Goal: Transaction & Acquisition: Purchase product/service

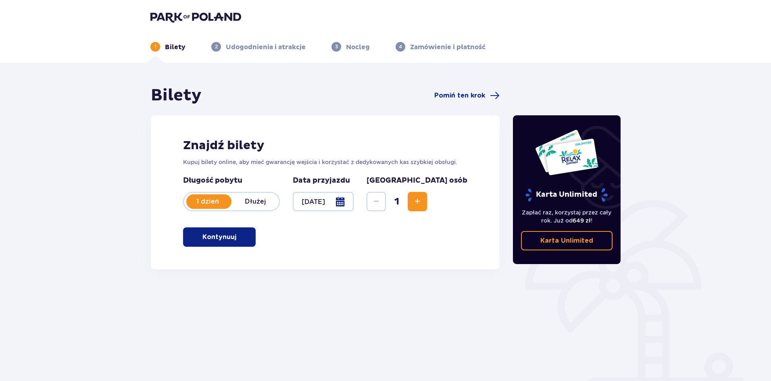
click at [240, 237] on span "button" at bounding box center [238, 237] width 10 height 10
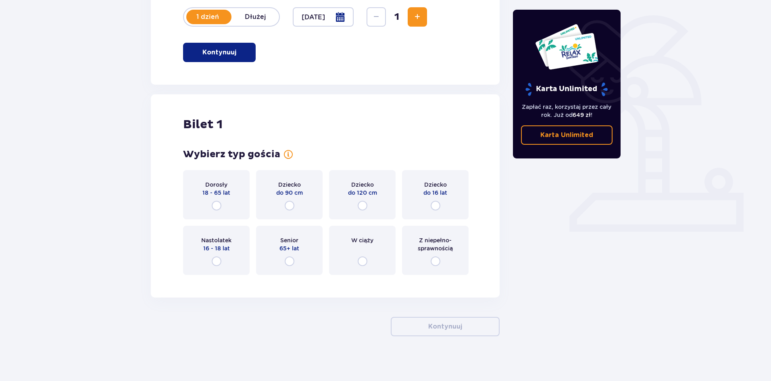
scroll to position [188, 0]
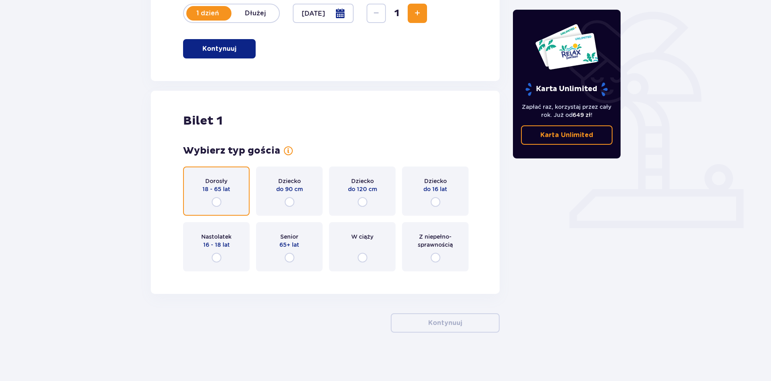
click at [219, 204] on input "radio" at bounding box center [217, 202] width 10 height 10
radio input "true"
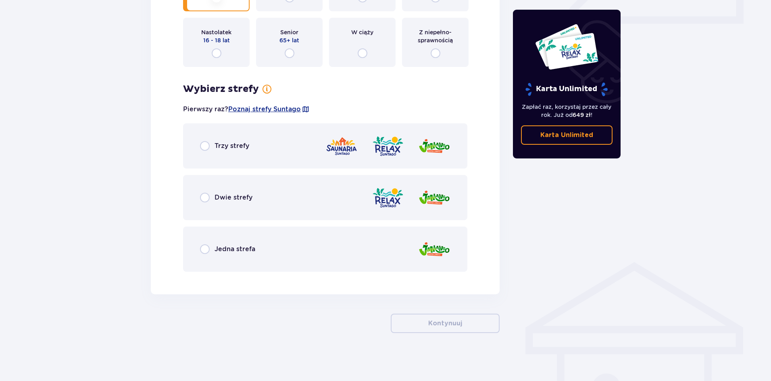
scroll to position [393, 0]
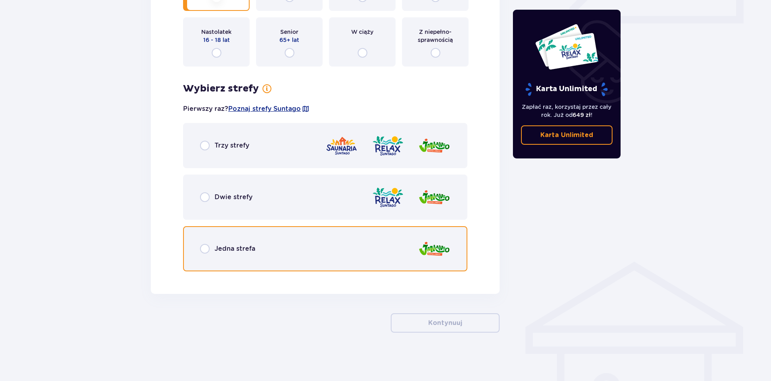
click at [203, 249] on input "radio" at bounding box center [205, 249] width 10 height 10
radio input "true"
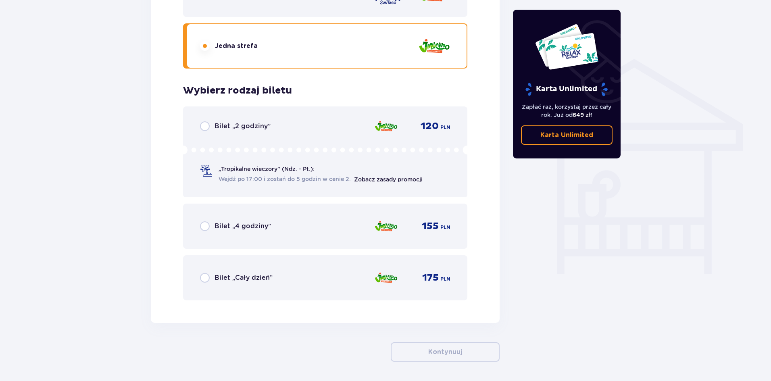
scroll to position [625, 0]
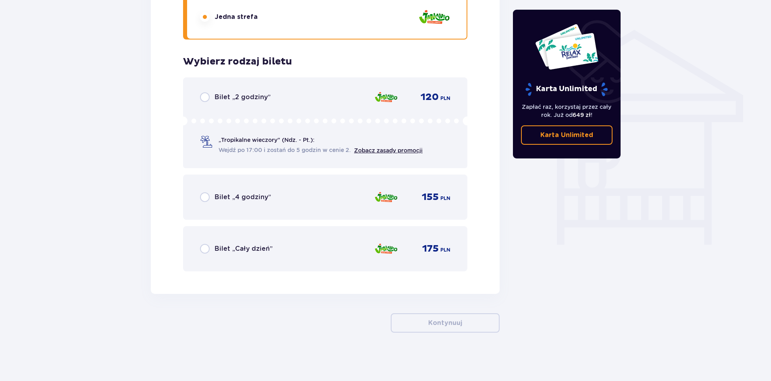
click at [236, 105] on div "Bilet „2 godziny” 120 PLN „Tropikalne wieczory" (Ndz. - Pt.): Wejdź po 17:00 i …" at bounding box center [325, 122] width 284 height 91
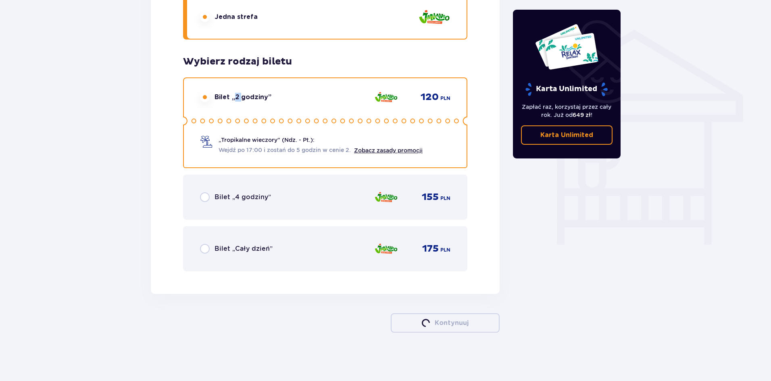
click at [236, 105] on div "Bilet „2 godziny” 120 PLN „Tropikalne wieczory" (Ndz. - Pt.): Wejdź po 17:00 i …" at bounding box center [325, 122] width 284 height 91
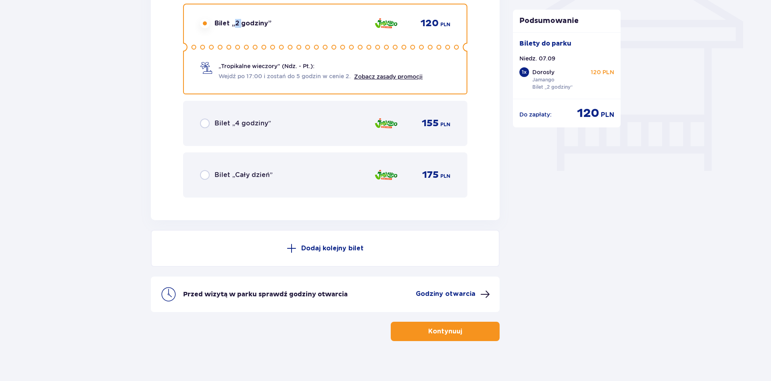
scroll to position [708, 0]
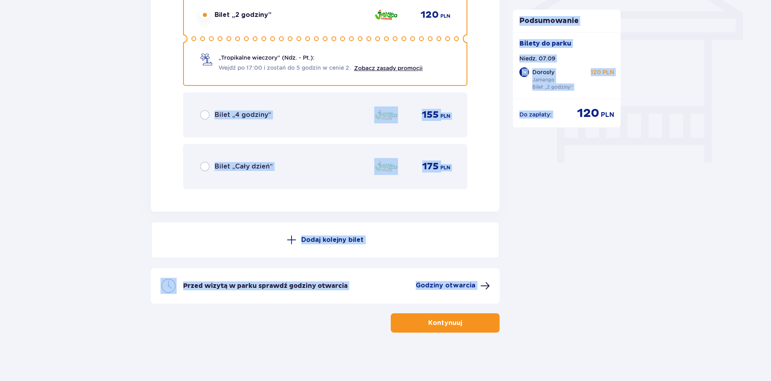
drag, startPoint x: 561, startPoint y: 2, endPoint x: 498, endPoint y: 35, distance: 71.3
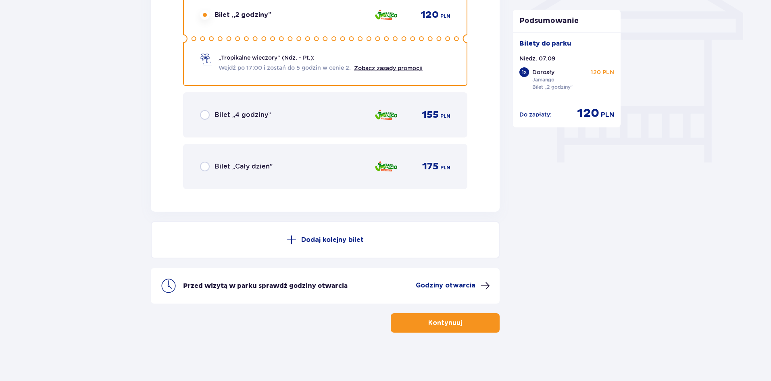
click at [371, 64] on div "Wejdź po 17:00 i zostań do 5 godzin w cenie 2. Zobacz zasady promocji" at bounding box center [321, 67] width 204 height 9
click at [376, 68] on link "Zobacz zasady promocji" at bounding box center [388, 68] width 69 height 6
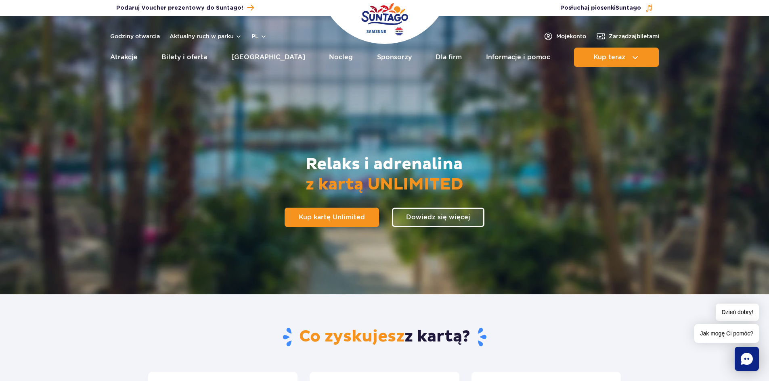
scroll to position [12, 0]
